Goal: Communication & Community: Answer question/provide support

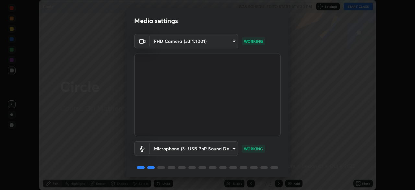
scroll to position [23, 0]
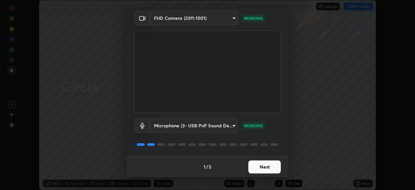
click at [256, 167] on button "Next" at bounding box center [264, 166] width 32 height 13
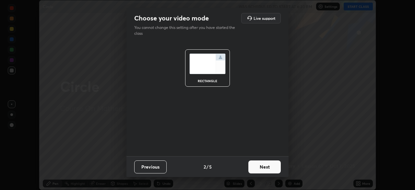
scroll to position [0, 0]
click at [260, 168] on button "Next" at bounding box center [264, 166] width 32 height 13
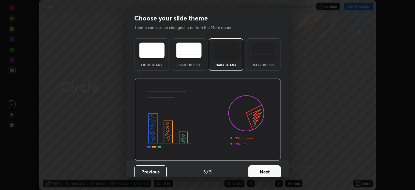
click at [266, 169] on button "Next" at bounding box center [264, 171] width 32 height 13
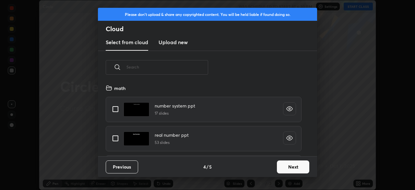
click at [282, 168] on button "Next" at bounding box center [293, 166] width 32 height 13
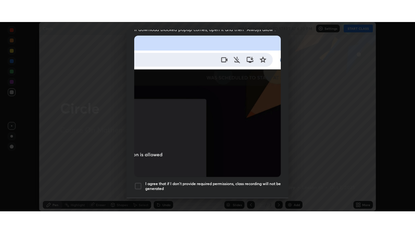
scroll to position [155, 0]
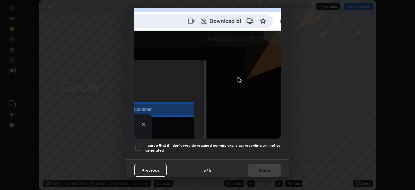
click at [137, 145] on div at bounding box center [138, 148] width 8 height 8
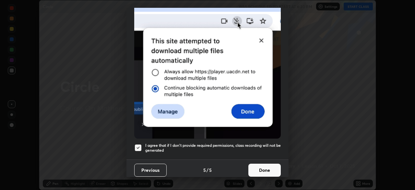
click at [264, 168] on button "Done" at bounding box center [264, 169] width 32 height 13
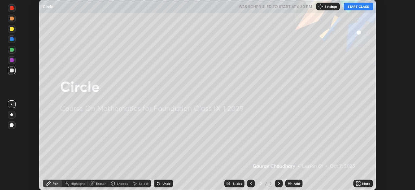
click at [355, 7] on button "START CLASS" at bounding box center [358, 7] width 29 height 8
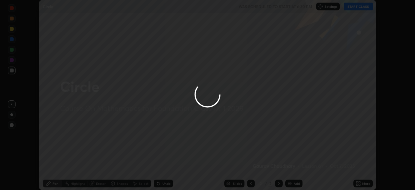
click at [360, 182] on div at bounding box center [207, 95] width 415 height 190
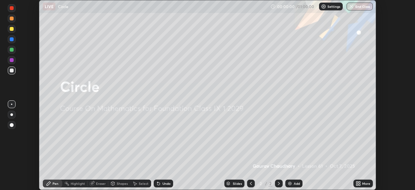
click at [365, 183] on div "More" at bounding box center [366, 183] width 8 height 3
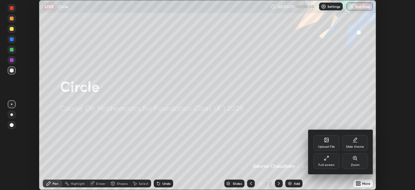
click at [327, 163] on div "Full screen" at bounding box center [326, 164] width 16 height 3
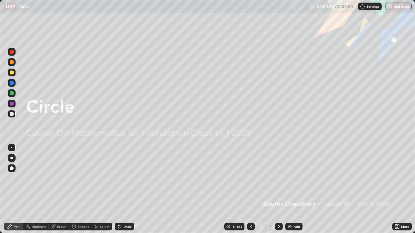
scroll to position [233, 415]
click at [291, 189] on img at bounding box center [289, 226] width 5 height 5
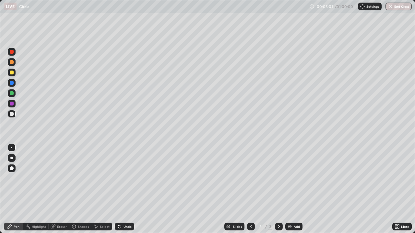
click at [12, 73] on div at bounding box center [12, 73] width 4 height 4
click at [127, 189] on div "Undo" at bounding box center [128, 226] width 8 height 3
click at [292, 189] on div "Add" at bounding box center [293, 227] width 17 height 8
click at [124, 189] on div "Undo" at bounding box center [124, 227] width 19 height 8
click at [124, 189] on div "Undo" at bounding box center [128, 226] width 8 height 3
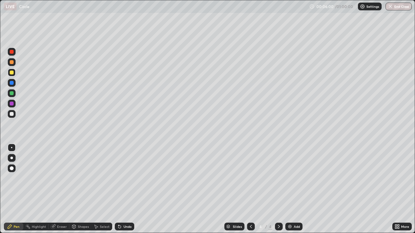
click at [122, 189] on div "Undo" at bounding box center [124, 227] width 19 height 8
click at [121, 189] on icon at bounding box center [119, 226] width 5 height 5
click at [278, 189] on icon at bounding box center [278, 226] width 5 height 5
click at [401, 189] on div "More" at bounding box center [405, 226] width 8 height 3
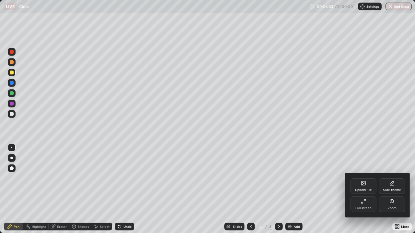
click at [362, 187] on div "Upload File" at bounding box center [363, 187] width 26 height 16
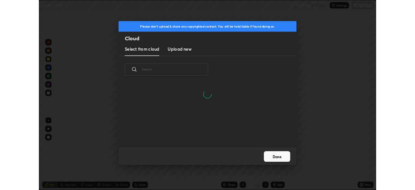
scroll to position [80, 208]
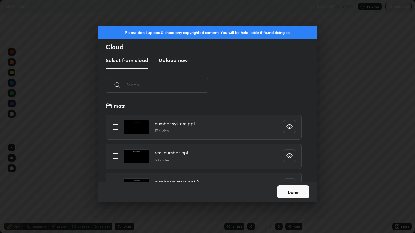
click at [177, 62] on h3 "Upload new" at bounding box center [173, 60] width 29 height 8
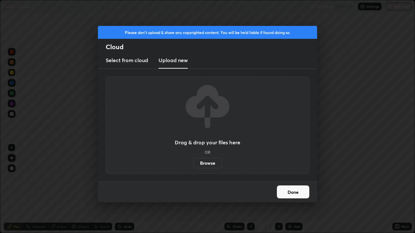
click at [201, 166] on label "Browse" at bounding box center [207, 163] width 29 height 10
click at [193, 166] on input "Browse" at bounding box center [193, 163] width 0 height 10
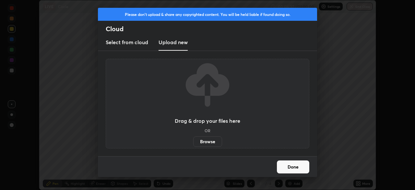
scroll to position [32232, 32007]
click at [126, 42] on h3 "Select from cloud" at bounding box center [127, 42] width 42 height 8
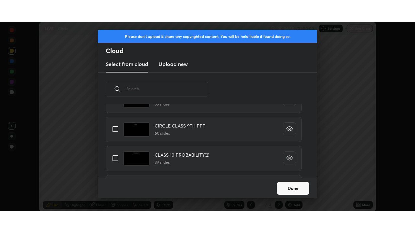
scroll to position [1202, 0]
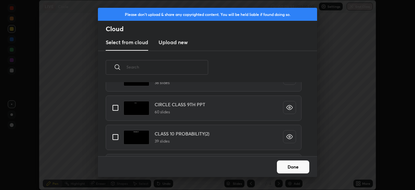
click at [114, 106] on input "grid" at bounding box center [116, 108] width 14 height 14
checkbox input "true"
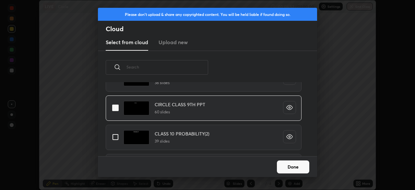
click at [288, 169] on button "Done" at bounding box center [293, 166] width 32 height 13
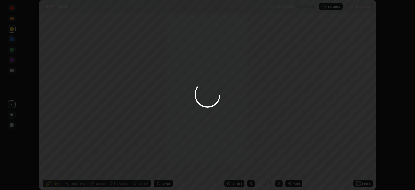
click at [357, 182] on div at bounding box center [207, 95] width 415 height 190
click at [358, 183] on div at bounding box center [207, 95] width 415 height 190
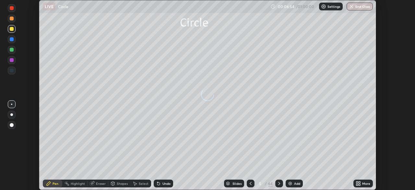
click at [357, 185] on icon at bounding box center [357, 185] width 2 height 2
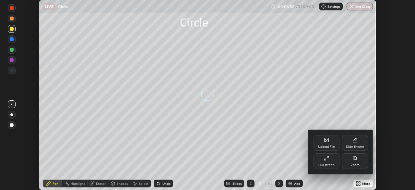
click at [326, 162] on div "Full screen" at bounding box center [327, 161] width 26 height 16
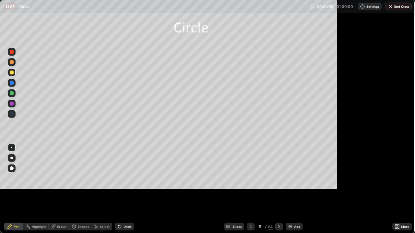
scroll to position [233, 415]
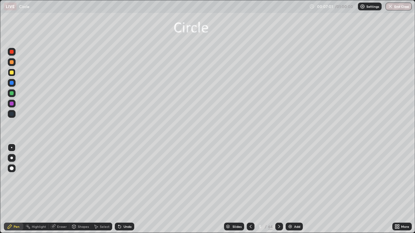
click at [227, 189] on icon at bounding box center [227, 226] width 3 height 2
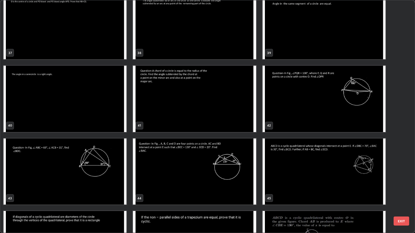
scroll to position [881, 0]
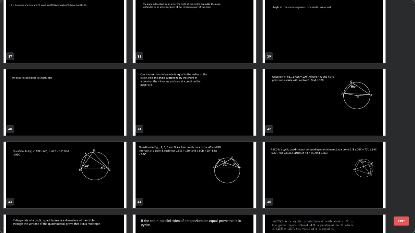
click at [159, 117] on img "grid" at bounding box center [194, 102] width 123 height 66
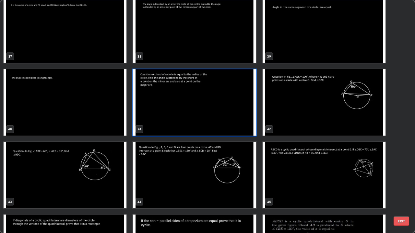
click at [162, 117] on img "grid" at bounding box center [194, 102] width 123 height 66
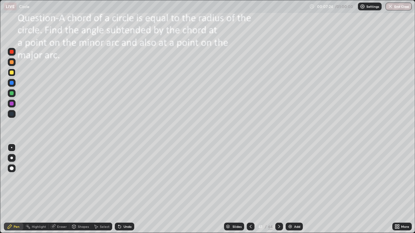
click at [279, 189] on icon at bounding box center [279, 226] width 5 height 5
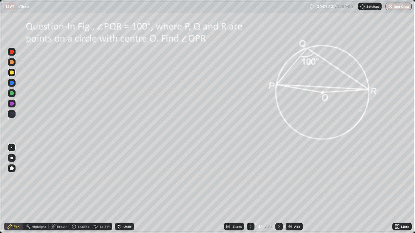
click at [279, 189] on icon at bounding box center [279, 226] width 5 height 5
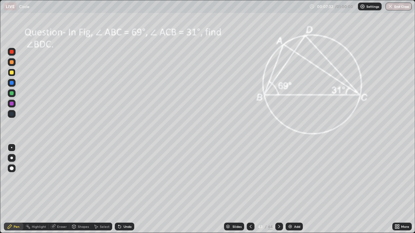
click at [279, 189] on icon at bounding box center [279, 226] width 5 height 5
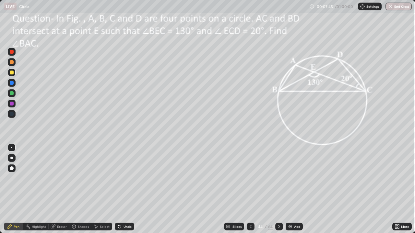
click at [277, 189] on icon at bounding box center [279, 226] width 5 height 5
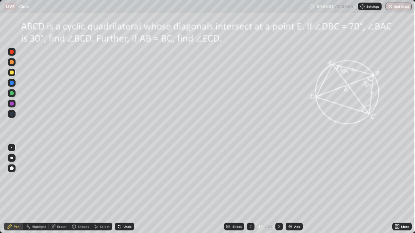
click at [82, 189] on div "Shapes" at bounding box center [80, 227] width 22 height 8
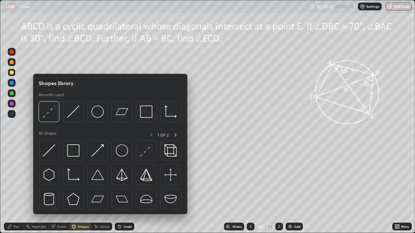
click at [59, 189] on div "Eraser" at bounding box center [62, 226] width 10 height 3
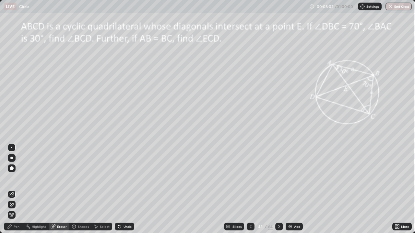
click at [10, 189] on icon at bounding box center [10, 203] width 1 height 1
click at [278, 189] on div at bounding box center [279, 227] width 8 height 8
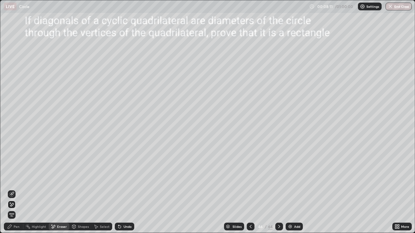
click at [292, 189] on img at bounding box center [290, 226] width 5 height 5
click at [401, 189] on div "More" at bounding box center [405, 226] width 8 height 3
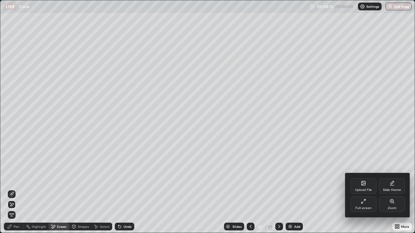
click at [358, 186] on div "Upload File" at bounding box center [363, 187] width 26 height 16
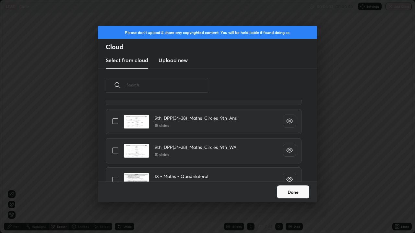
scroll to position [3959, 0]
click at [112, 152] on input "grid" at bounding box center [116, 151] width 14 height 14
checkbox input "true"
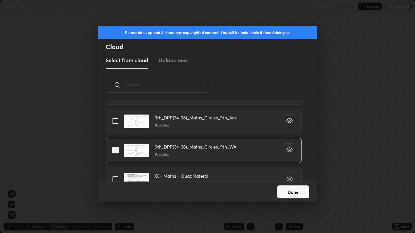
click at [112, 123] on input "grid" at bounding box center [116, 121] width 14 height 14
checkbox input "true"
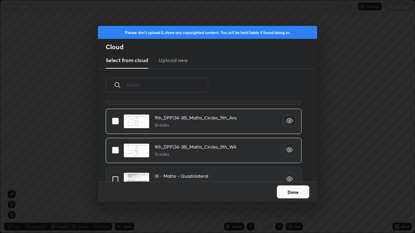
click at [296, 189] on button "Done" at bounding box center [293, 192] width 32 height 13
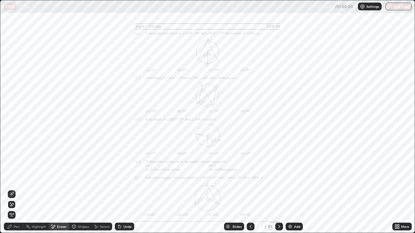
click at [402, 189] on div "More" at bounding box center [405, 226] width 8 height 3
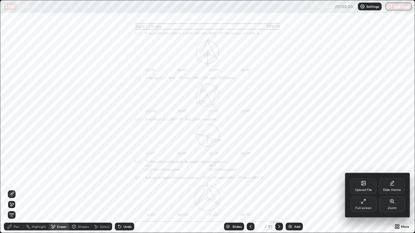
click at [335, 155] on div at bounding box center [207, 116] width 415 height 233
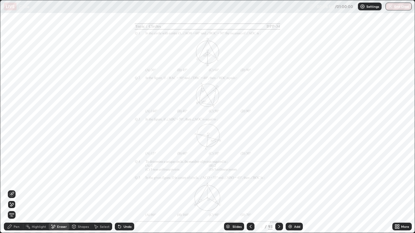
click at [398, 189] on icon at bounding box center [398, 228] width 2 height 2
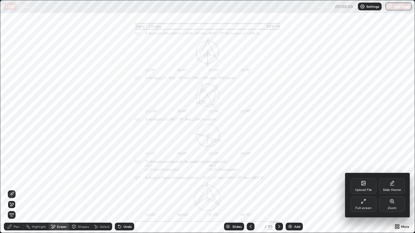
click at [391, 189] on div "Zoom" at bounding box center [392, 205] width 26 height 16
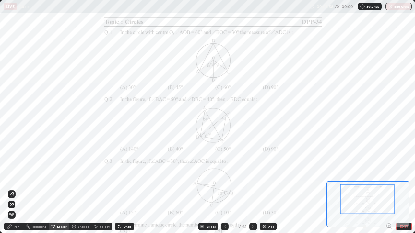
click at [389, 189] on icon at bounding box center [389, 226] width 2 height 0
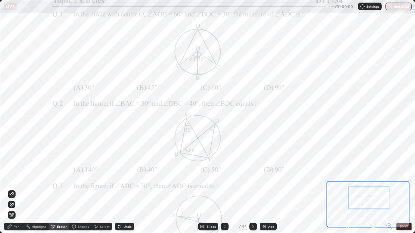
click at [16, 189] on div "Pen" at bounding box center [17, 226] width 6 height 3
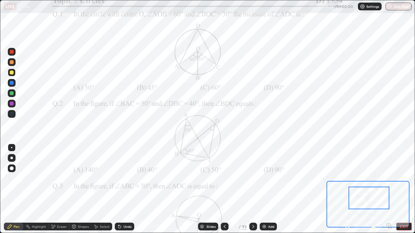
click at [10, 73] on div at bounding box center [12, 73] width 4 height 4
click at [14, 105] on div at bounding box center [12, 104] width 8 height 8
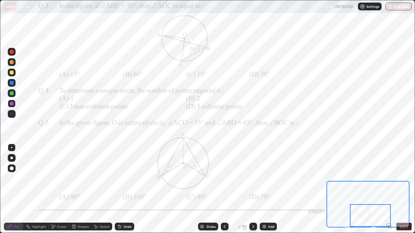
click at [252, 189] on icon at bounding box center [253, 226] width 5 height 5
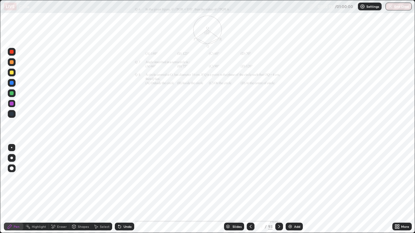
click at [278, 189] on icon at bounding box center [279, 226] width 5 height 5
click at [399, 189] on icon at bounding box center [397, 226] width 5 height 5
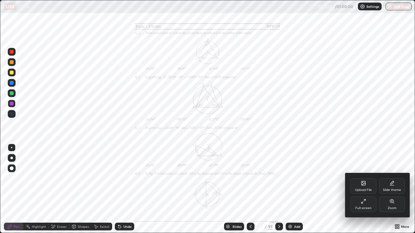
click at [394, 189] on div "Zoom" at bounding box center [392, 208] width 9 height 3
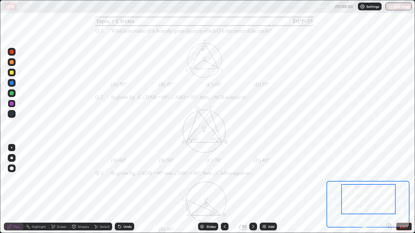
click at [389, 189] on icon at bounding box center [389, 226] width 2 height 0
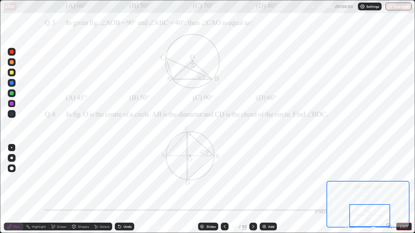
click at [125, 189] on div "Undo" at bounding box center [128, 226] width 8 height 3
click at [126, 189] on div "Undo" at bounding box center [128, 226] width 8 height 3
click at [127, 189] on div "Undo" at bounding box center [128, 226] width 8 height 3
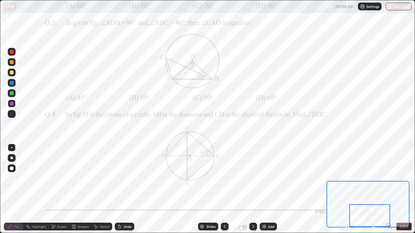
click at [127, 189] on div "Undo" at bounding box center [124, 227] width 19 height 8
click at [126, 189] on div "Undo" at bounding box center [124, 227] width 19 height 8
click at [127, 189] on div "Undo" at bounding box center [124, 227] width 19 height 8
click at [128, 189] on div "Undo" at bounding box center [124, 227] width 19 height 8
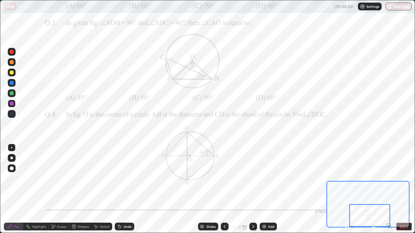
click at [127, 189] on div "Undo" at bounding box center [124, 227] width 19 height 8
click at [127, 189] on div "Undo" at bounding box center [128, 226] width 8 height 3
click at [56, 189] on div "Eraser" at bounding box center [59, 227] width 21 height 8
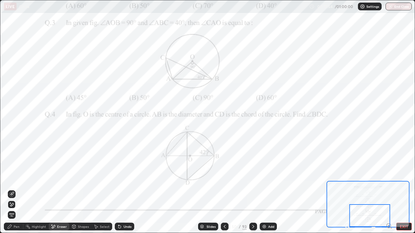
click at [8, 189] on span "Erase all" at bounding box center [11, 215] width 7 height 4
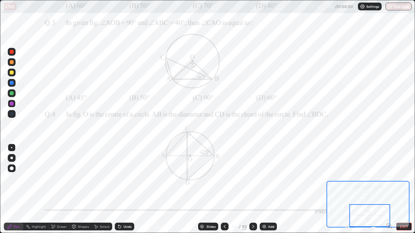
click at [264, 189] on img at bounding box center [264, 226] width 5 height 5
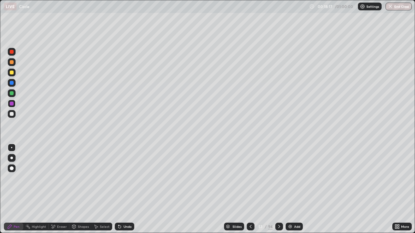
click at [250, 189] on icon at bounding box center [250, 226] width 5 height 5
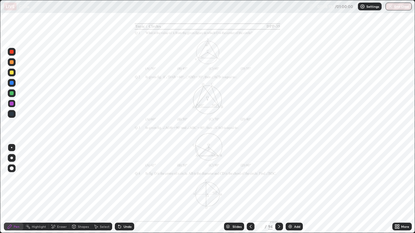
click at [278, 189] on icon at bounding box center [279, 226] width 5 height 5
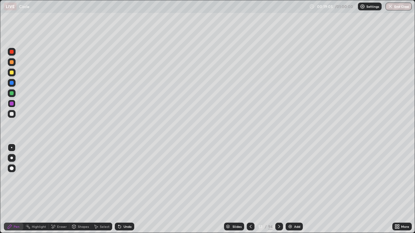
click at [59, 189] on div "Eraser" at bounding box center [62, 226] width 10 height 3
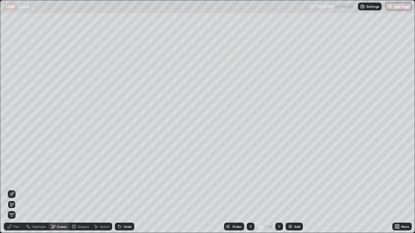
click at [126, 189] on div "Undo" at bounding box center [128, 226] width 8 height 3
click at [123, 189] on div "Undo" at bounding box center [124, 227] width 19 height 8
click at [11, 189] on icon at bounding box center [11, 194] width 5 height 5
click at [16, 189] on div "Pen" at bounding box center [17, 226] width 6 height 3
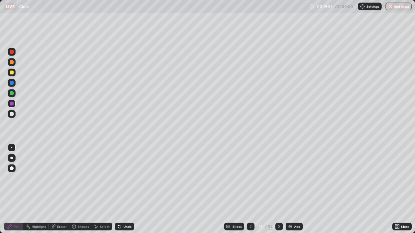
click at [250, 189] on icon at bounding box center [250, 226] width 5 height 5
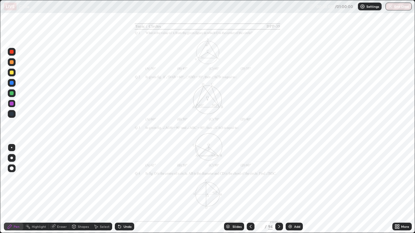
click at [396, 189] on icon at bounding box center [396, 226] width 2 height 2
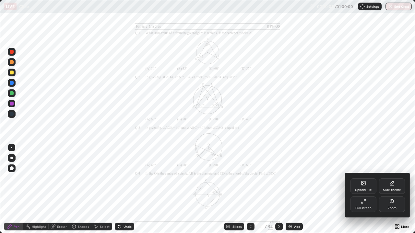
click at [386, 189] on div "Zoom" at bounding box center [392, 205] width 26 height 16
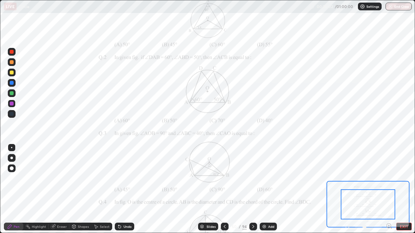
click at [389, 189] on icon at bounding box center [389, 226] width 2 height 0
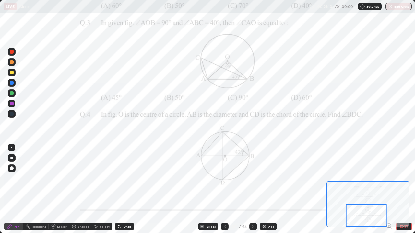
click at [252, 189] on icon at bounding box center [253, 226] width 5 height 5
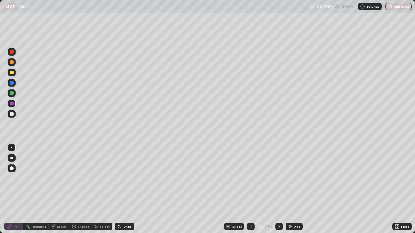
click at [247, 189] on div at bounding box center [251, 227] width 8 height 8
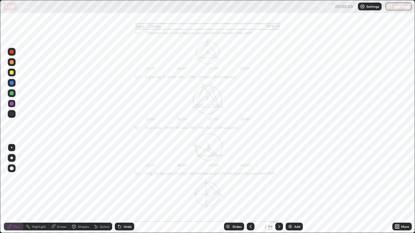
click at [396, 189] on icon at bounding box center [396, 228] width 2 height 2
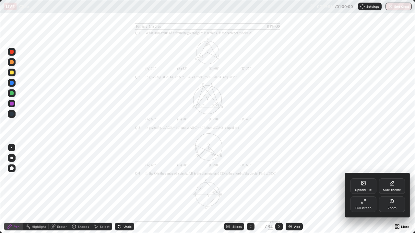
click at [386, 189] on div "Zoom" at bounding box center [392, 205] width 26 height 16
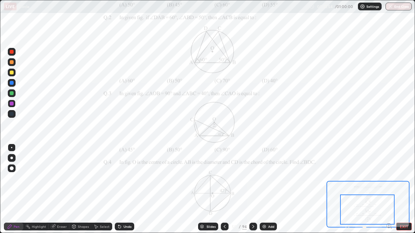
click at [389, 189] on icon at bounding box center [389, 226] width 2 height 0
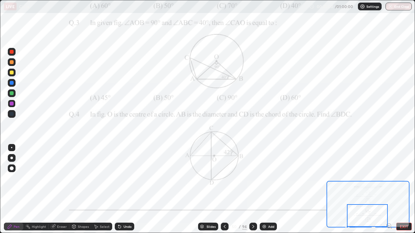
click at [120, 189] on div "Undo" at bounding box center [124, 227] width 19 height 8
click at [118, 189] on div "Undo" at bounding box center [124, 227] width 19 height 8
click at [121, 189] on div "Undo" at bounding box center [124, 227] width 19 height 8
click at [119, 189] on icon at bounding box center [119, 227] width 3 height 3
click at [121, 189] on icon at bounding box center [119, 226] width 5 height 5
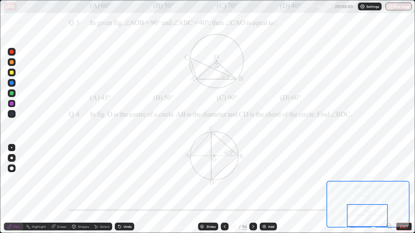
click at [119, 189] on icon at bounding box center [119, 227] width 3 height 3
click at [121, 189] on icon at bounding box center [119, 226] width 5 height 5
click at [124, 189] on div "Undo" at bounding box center [128, 226] width 8 height 3
click at [126, 189] on div "Undo" at bounding box center [128, 226] width 8 height 3
click at [125, 189] on div "Undo" at bounding box center [128, 226] width 8 height 3
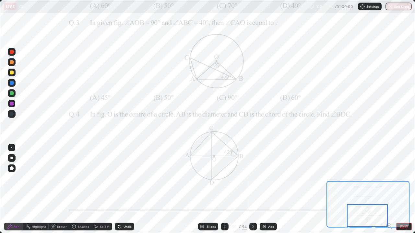
click at [126, 189] on div "Undo" at bounding box center [128, 226] width 8 height 3
click at [252, 189] on icon at bounding box center [253, 226] width 5 height 5
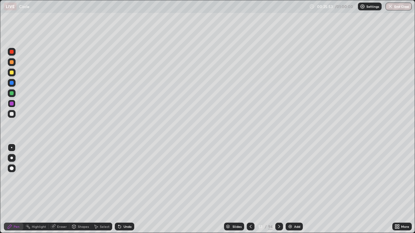
click at [278, 189] on icon at bounding box center [279, 226] width 5 height 5
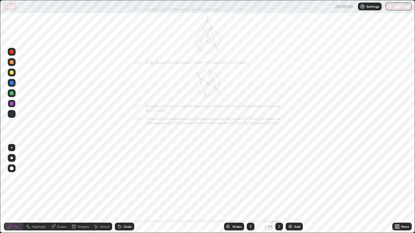
click at [249, 189] on icon at bounding box center [250, 226] width 5 height 5
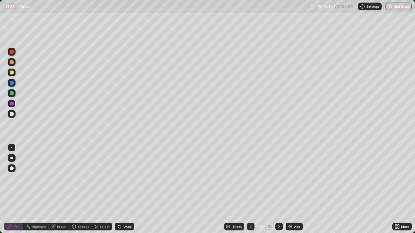
click at [251, 189] on icon at bounding box center [250, 226] width 5 height 5
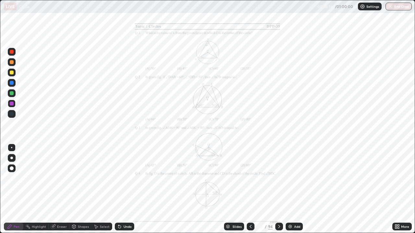
click at [404, 189] on div "More" at bounding box center [405, 226] width 8 height 3
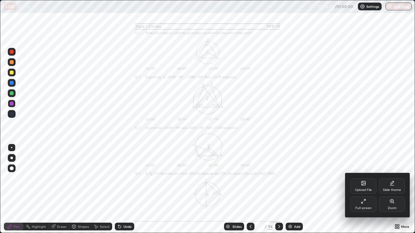
click at [391, 189] on div "Zoom" at bounding box center [392, 208] width 9 height 3
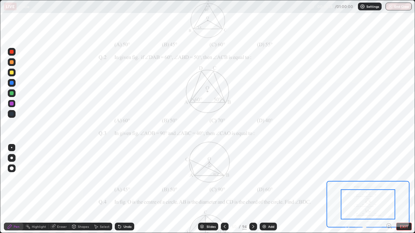
click at [390, 189] on div at bounding box center [368, 205] width 54 height 30
click at [389, 189] on icon at bounding box center [389, 226] width 2 height 0
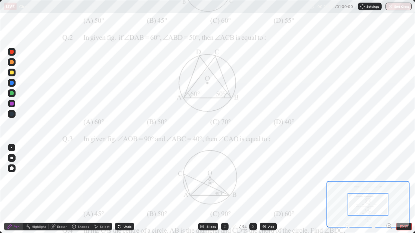
click at [387, 189] on icon at bounding box center [389, 226] width 4 height 4
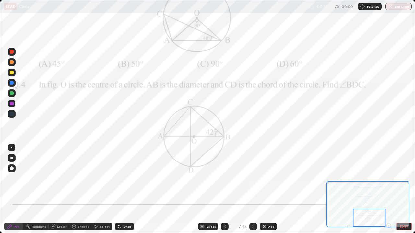
click at [252, 189] on icon at bounding box center [253, 226] width 5 height 5
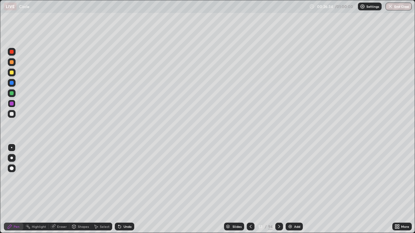
click at [252, 189] on icon at bounding box center [250, 226] width 5 height 5
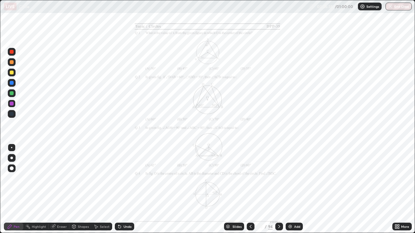
click at [275, 189] on div at bounding box center [279, 227] width 8 height 8
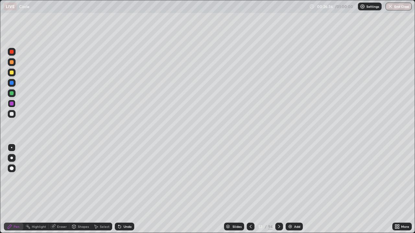
click at [250, 189] on icon at bounding box center [250, 226] width 5 height 5
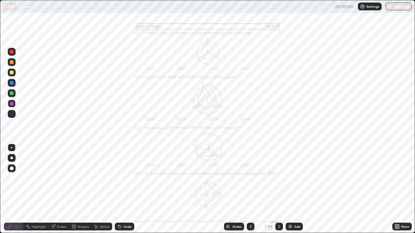
click at [278, 189] on icon at bounding box center [279, 226] width 5 height 5
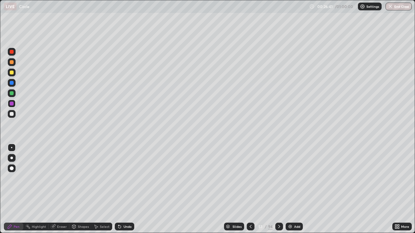
click at [278, 189] on icon at bounding box center [279, 226] width 5 height 5
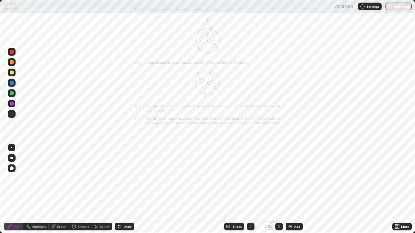
click at [398, 189] on icon at bounding box center [398, 228] width 2 height 2
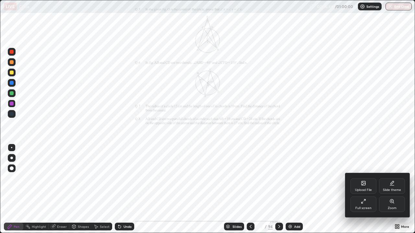
click at [393, 189] on div "Zoom" at bounding box center [392, 208] width 9 height 3
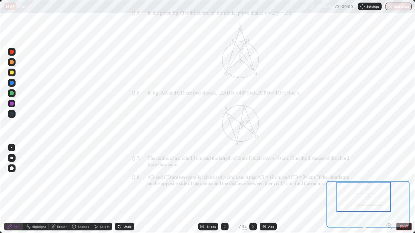
click at [389, 189] on icon at bounding box center [389, 226] width 2 height 0
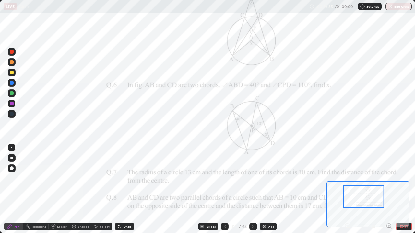
click at [391, 189] on icon at bounding box center [390, 228] width 1 height 1
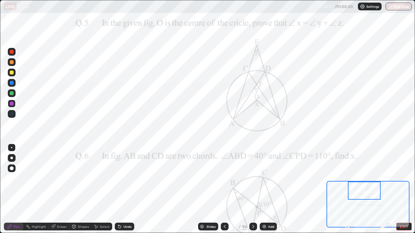
click at [102, 189] on div "Select" at bounding box center [105, 226] width 10 height 3
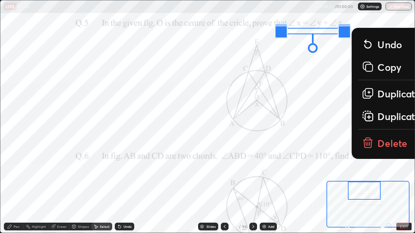
click at [367, 65] on icon at bounding box center [366, 65] width 7 height 7
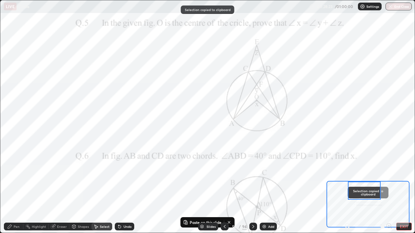
click at [228, 189] on div "52 / 94" at bounding box center [239, 226] width 36 height 13
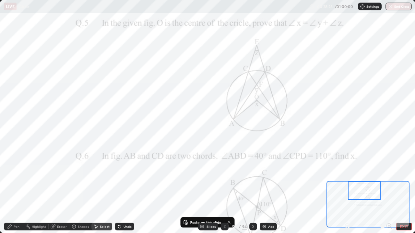
click at [245, 189] on div "94" at bounding box center [244, 227] width 5 height 6
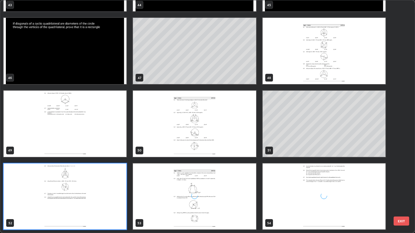
scroll to position [231, 411]
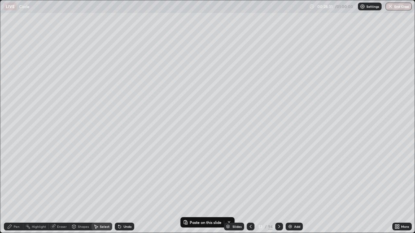
click at [291, 189] on div "Add" at bounding box center [294, 227] width 17 height 8
click at [284, 182] on p "Paste here" at bounding box center [292, 183] width 19 height 5
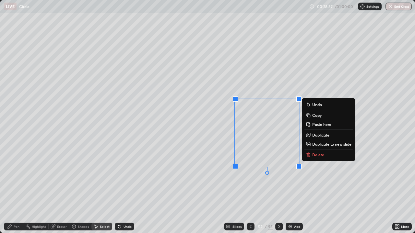
click at [124, 189] on div "Undo" at bounding box center [128, 226] width 8 height 3
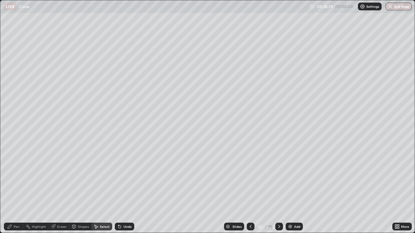
click at [129, 189] on div "Undo" at bounding box center [128, 226] width 8 height 3
click at [76, 189] on div "Shapes" at bounding box center [80, 227] width 22 height 8
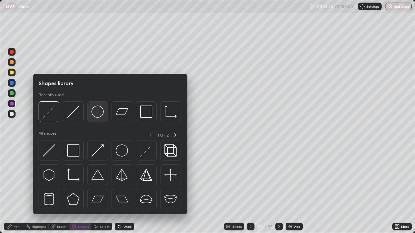
click at [99, 119] on div at bounding box center [97, 111] width 21 height 21
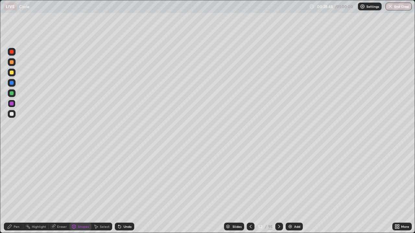
click at [79, 189] on div "Shapes" at bounding box center [83, 226] width 11 height 3
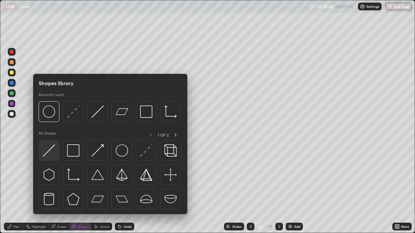
click at [50, 151] on img at bounding box center [49, 151] width 12 height 12
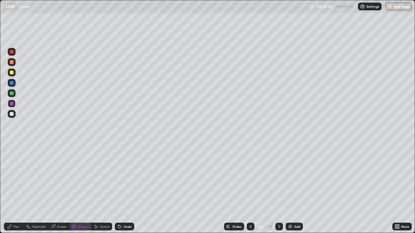
click at [123, 189] on div "Undo" at bounding box center [124, 227] width 19 height 8
click at [122, 189] on div "Undo" at bounding box center [124, 227] width 19 height 8
click at [83, 189] on div "Shapes" at bounding box center [83, 226] width 11 height 3
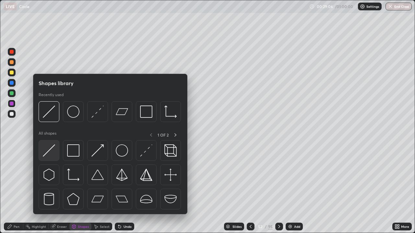
click at [52, 150] on img at bounding box center [49, 151] width 12 height 12
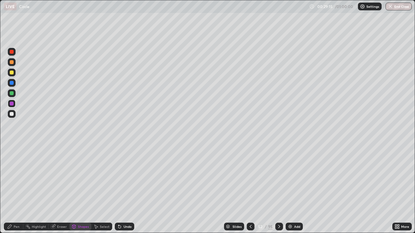
click at [19, 189] on div "Pen" at bounding box center [17, 226] width 6 height 3
click at [128, 189] on div "Undo" at bounding box center [128, 226] width 8 height 3
click at [277, 189] on icon at bounding box center [279, 226] width 5 height 5
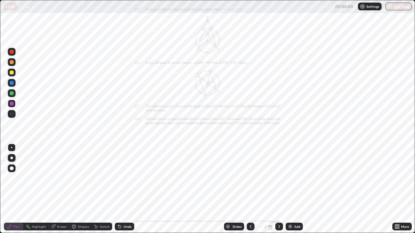
click at [248, 189] on icon at bounding box center [250, 226] width 5 height 5
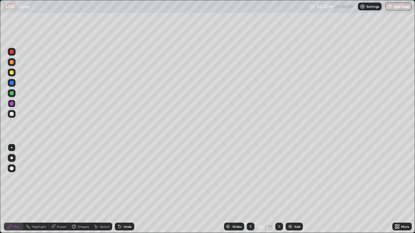
click at [174, 189] on div "Slides 52 / 95 Add" at bounding box center [263, 226] width 258 height 13
click at [173, 189] on div "Slides 52 / 95 Add" at bounding box center [263, 226] width 258 height 13
click at [290, 189] on img at bounding box center [290, 226] width 5 height 5
click at [13, 92] on div at bounding box center [12, 93] width 4 height 4
click at [12, 71] on div at bounding box center [12, 73] width 4 height 4
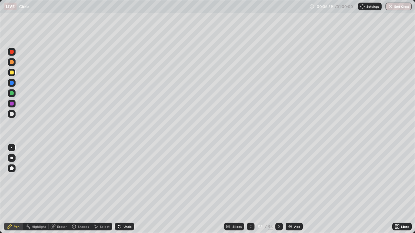
click at [122, 189] on div "Undo" at bounding box center [124, 227] width 19 height 8
click at [82, 189] on div "Shapes" at bounding box center [80, 227] width 22 height 8
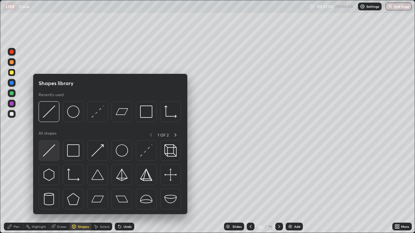
click at [46, 147] on img at bounding box center [49, 151] width 12 height 12
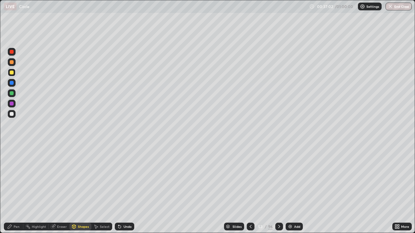
click at [11, 61] on div at bounding box center [12, 62] width 4 height 4
click at [12, 52] on div at bounding box center [12, 52] width 4 height 4
click at [14, 114] on div at bounding box center [12, 114] width 8 height 8
click at [128, 189] on div "Undo" at bounding box center [124, 227] width 19 height 8
click at [17, 189] on div "Pen" at bounding box center [17, 226] width 6 height 3
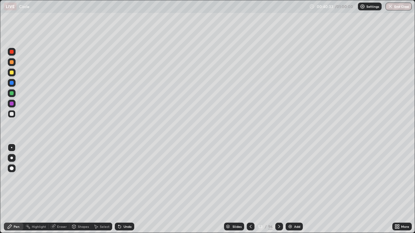
click at [105, 189] on div "Select" at bounding box center [105, 226] width 10 height 3
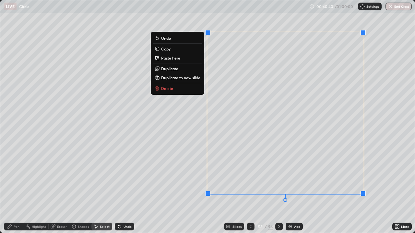
click at [169, 78] on p "Duplicate to new slide" at bounding box center [180, 77] width 39 height 5
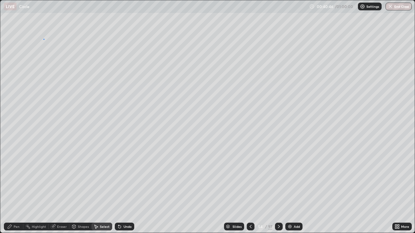
click at [44, 39] on div "0 ° Undo Copy Paste here Duplicate Duplicate to new slide Delete" at bounding box center [207, 116] width 414 height 233
click at [12, 189] on icon at bounding box center [9, 226] width 5 height 5
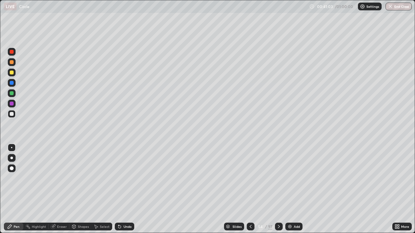
click at [124, 189] on div "Undo" at bounding box center [124, 227] width 19 height 8
click at [13, 71] on div at bounding box center [12, 73] width 4 height 4
click at [13, 61] on div at bounding box center [12, 62] width 4 height 4
click at [13, 50] on div at bounding box center [12, 52] width 8 height 8
click at [13, 93] on div at bounding box center [12, 93] width 4 height 4
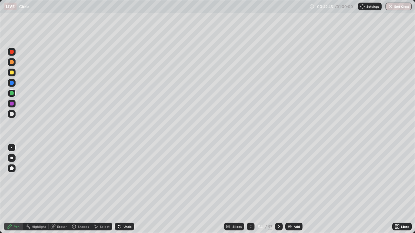
click at [250, 189] on icon at bounding box center [250, 226] width 5 height 5
click at [277, 189] on icon at bounding box center [278, 226] width 5 height 5
click at [232, 189] on div "Slides" at bounding box center [234, 227] width 20 height 8
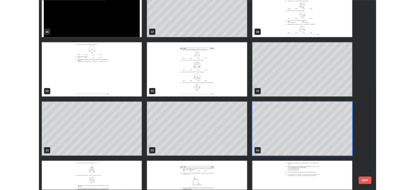
scroll to position [1114, 0]
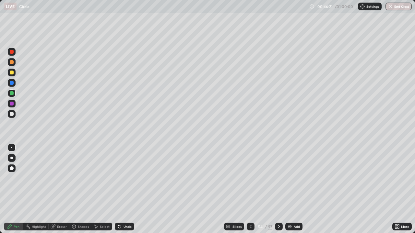
click at [293, 189] on div "Add" at bounding box center [293, 227] width 17 height 8
click at [398, 189] on icon at bounding box center [397, 226] width 5 height 5
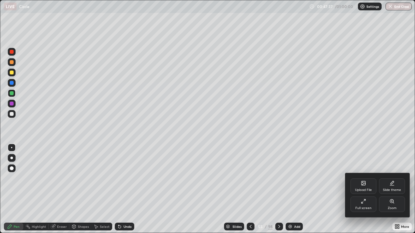
click at [361, 189] on div "Full screen" at bounding box center [363, 205] width 26 height 16
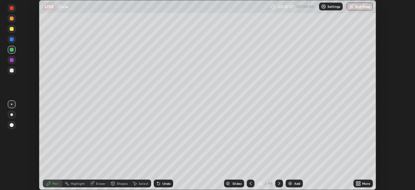
scroll to position [32232, 32007]
click at [363, 185] on div "More" at bounding box center [366, 183] width 8 height 3
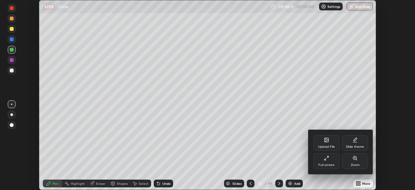
click at [327, 144] on div "Upload File" at bounding box center [327, 143] width 26 height 16
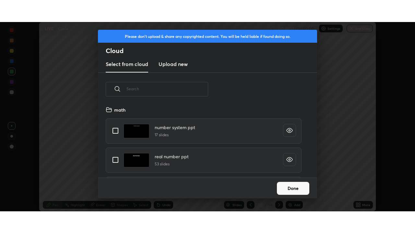
scroll to position [72, 208]
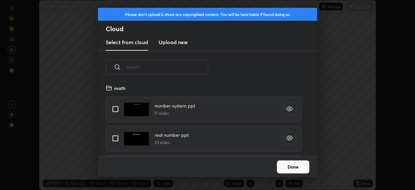
click at [173, 43] on h3 "Upload new" at bounding box center [173, 42] width 29 height 8
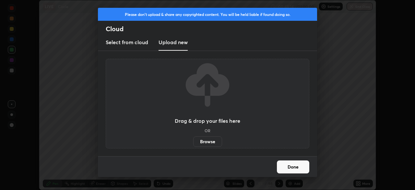
click at [210, 143] on label "Browse" at bounding box center [207, 141] width 29 height 10
click at [193, 143] on input "Browse" at bounding box center [193, 141] width 0 height 10
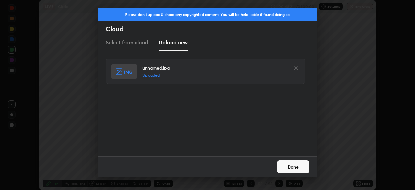
click at [300, 167] on button "Done" at bounding box center [293, 166] width 32 height 13
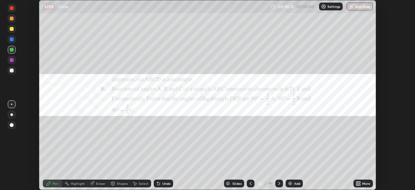
click at [362, 183] on div "More" at bounding box center [366, 183] width 8 height 3
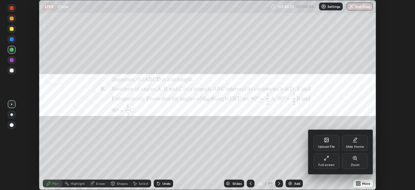
click at [334, 160] on div "Full screen" at bounding box center [327, 161] width 26 height 16
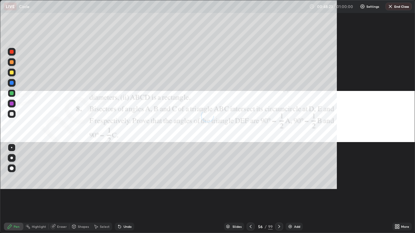
scroll to position [233, 415]
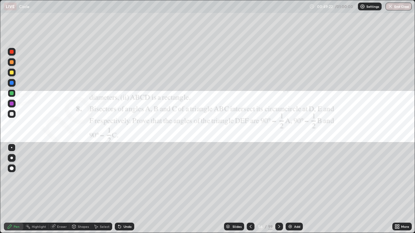
click at [291, 189] on div "Add" at bounding box center [294, 227] width 17 height 8
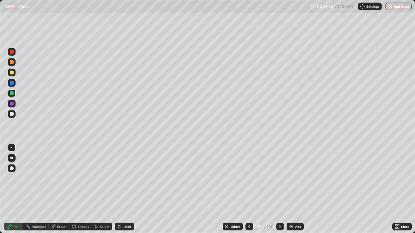
click at [73, 189] on div "Shapes" at bounding box center [80, 227] width 22 height 8
click at [250, 189] on div at bounding box center [249, 227] width 8 height 8
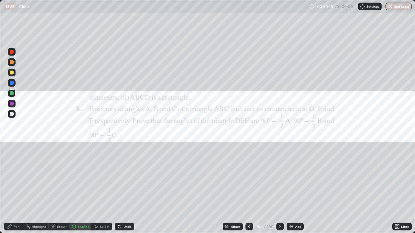
click at [296, 189] on div "Add" at bounding box center [298, 226] width 6 height 3
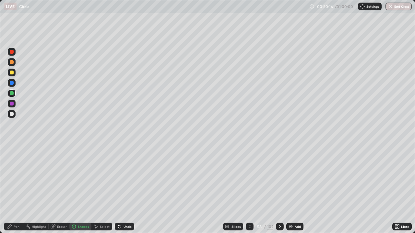
click at [81, 189] on div "Shapes" at bounding box center [83, 226] width 11 height 3
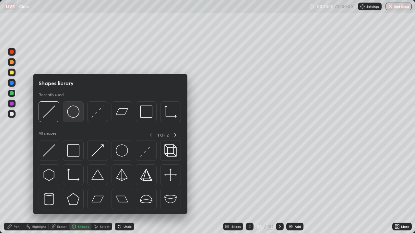
click at [74, 114] on img at bounding box center [73, 112] width 12 height 12
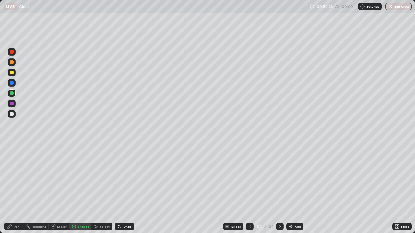
click at [74, 189] on icon at bounding box center [74, 227] width 4 height 4
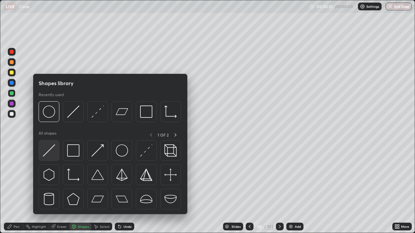
click at [48, 151] on img at bounding box center [49, 151] width 12 height 12
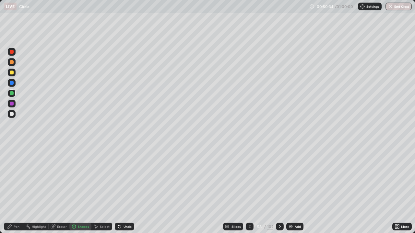
click at [11, 189] on icon at bounding box center [9, 226] width 5 height 5
click at [77, 189] on div "Shapes" at bounding box center [80, 227] width 22 height 8
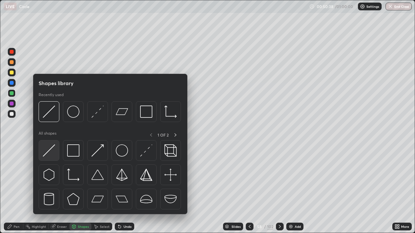
click at [54, 150] on img at bounding box center [49, 151] width 12 height 12
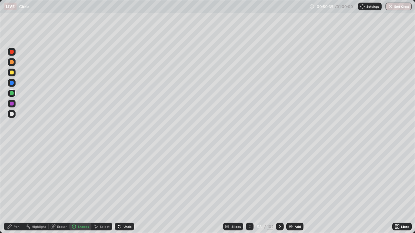
click at [13, 117] on div at bounding box center [12, 114] width 8 height 8
click at [12, 189] on icon at bounding box center [9, 226] width 5 height 5
click at [11, 74] on div at bounding box center [12, 73] width 4 height 4
click at [81, 189] on div "Shapes" at bounding box center [80, 227] width 22 height 8
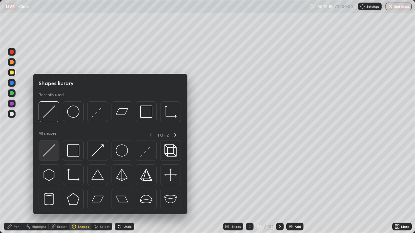
click at [53, 149] on img at bounding box center [49, 151] width 12 height 12
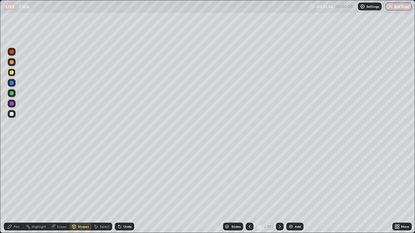
click at [11, 62] on div at bounding box center [12, 62] width 4 height 4
click at [15, 103] on div at bounding box center [12, 104] width 8 height 8
click at [398, 8] on button "End Class" at bounding box center [398, 7] width 26 height 8
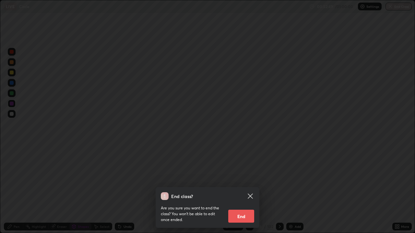
click at [237, 189] on button "End" at bounding box center [241, 216] width 26 height 13
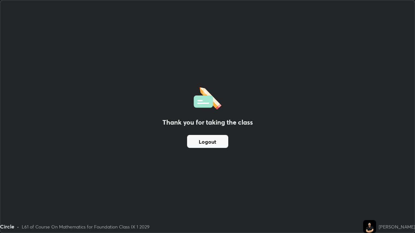
click at [209, 141] on button "Logout" at bounding box center [207, 141] width 41 height 13
